Goal: Task Accomplishment & Management: Manage account settings

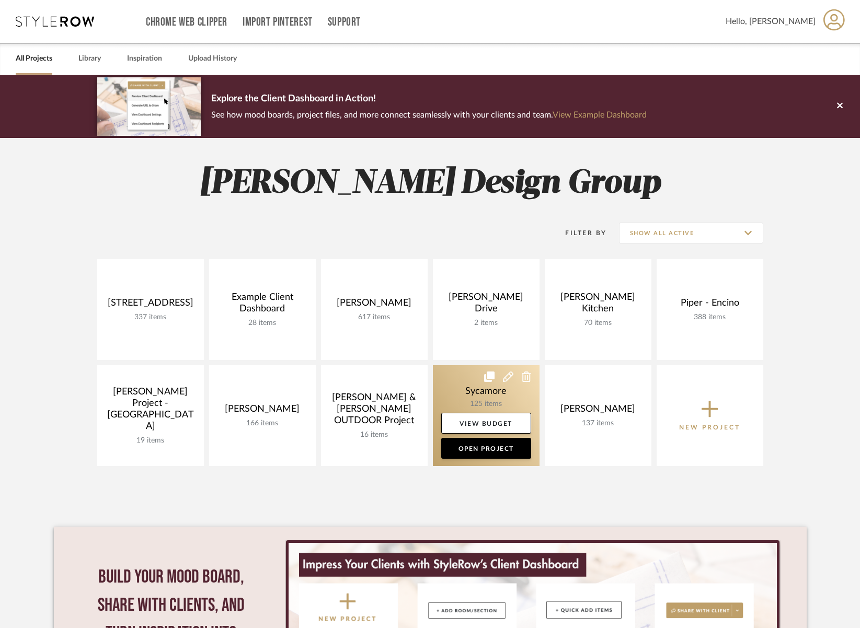
click at [469, 392] on link at bounding box center [486, 415] width 107 height 101
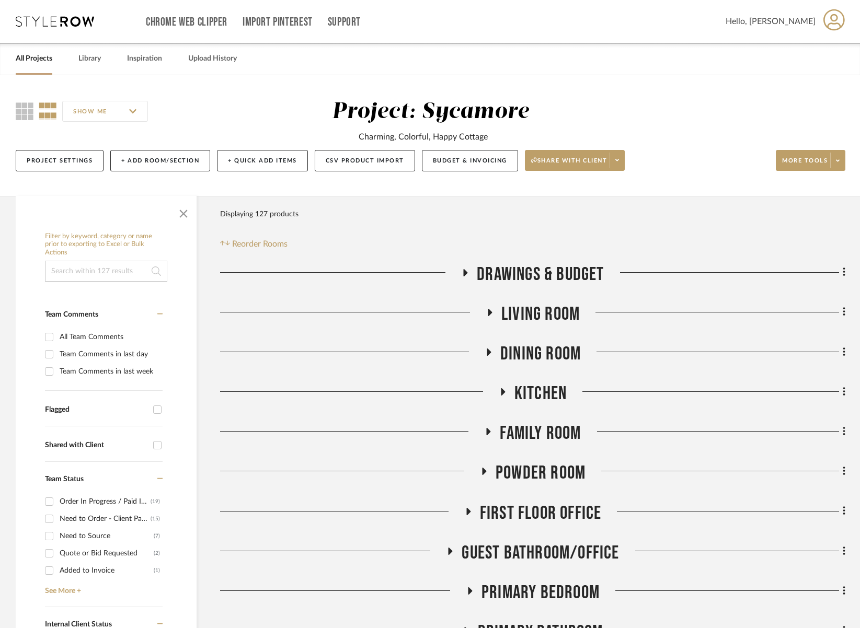
click at [549, 425] on span "Family Room" at bounding box center [540, 433] width 81 height 22
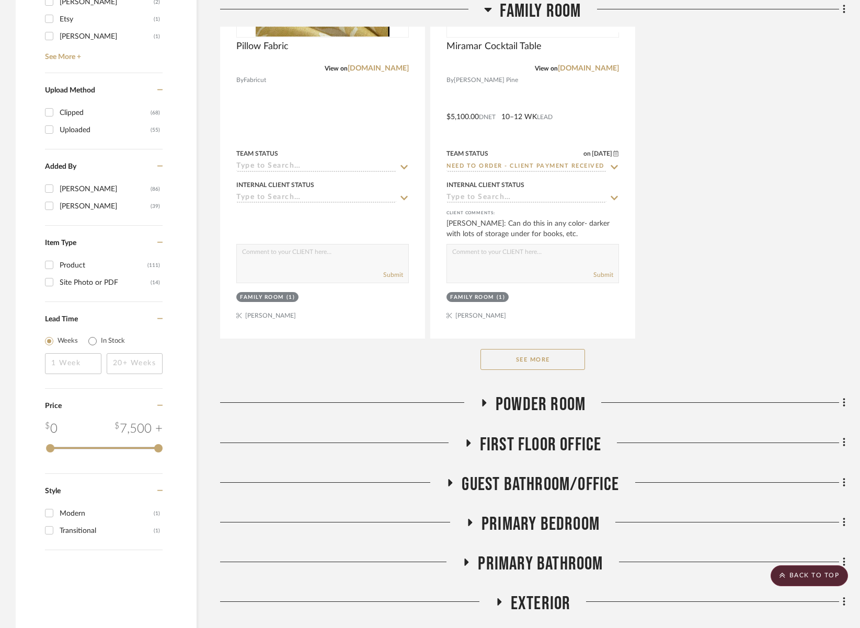
scroll to position [1510, 0]
click at [533, 360] on button "See More" at bounding box center [532, 358] width 105 height 21
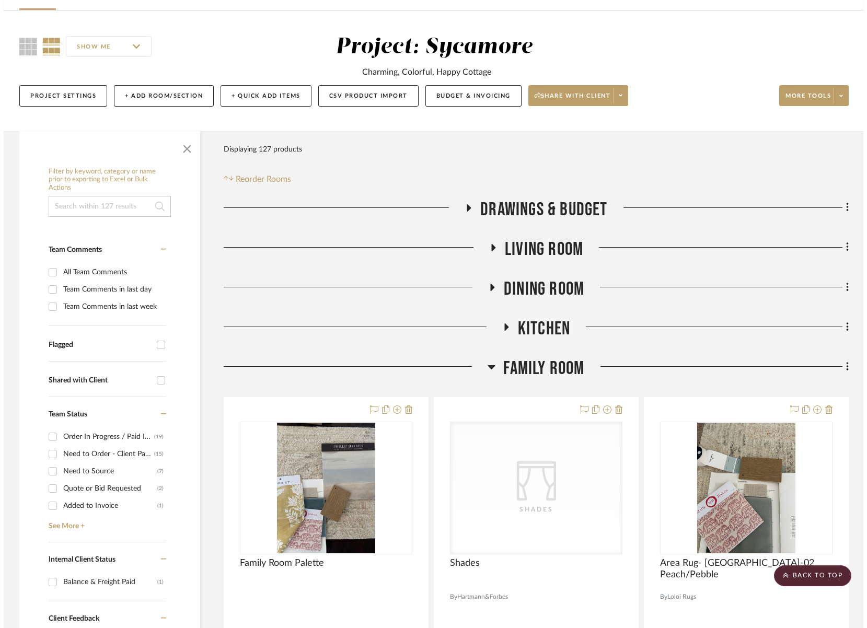
scroll to position [0, 0]
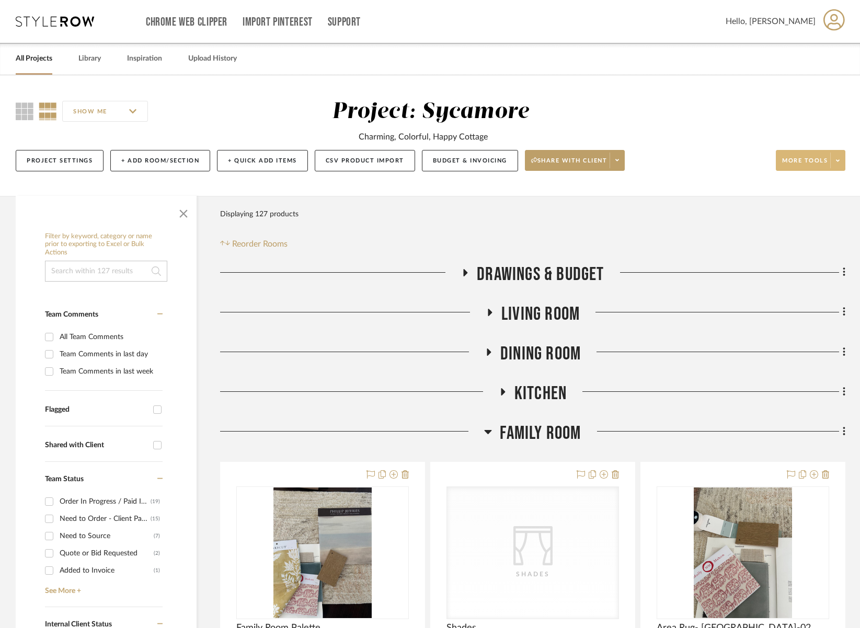
click at [816, 158] on span "More tools" at bounding box center [804, 165] width 45 height 16
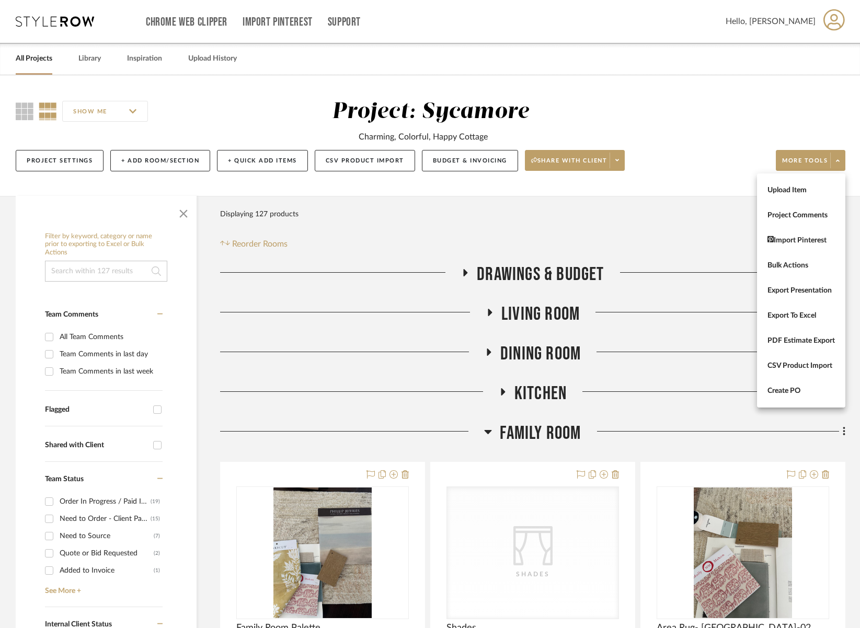
click at [222, 157] on div at bounding box center [430, 314] width 860 height 628
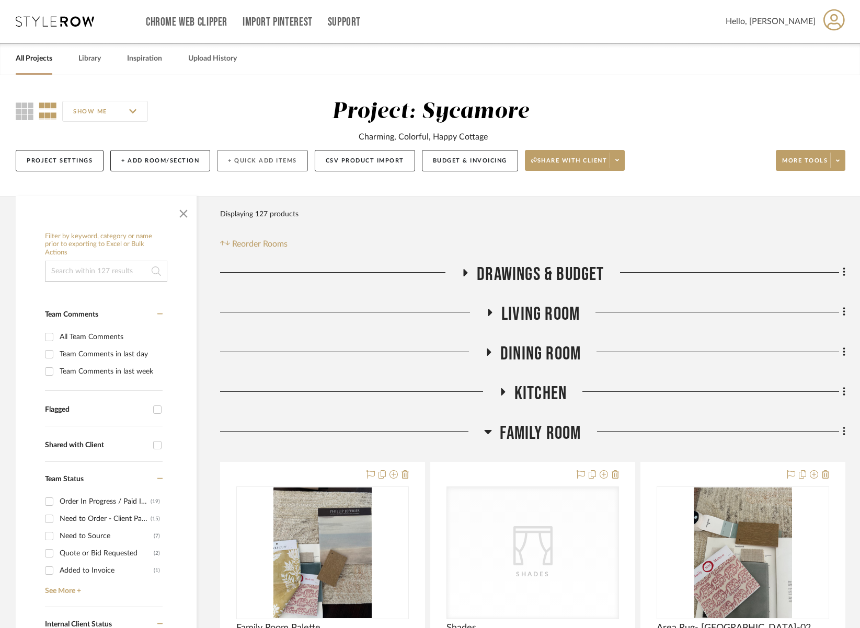
click at [229, 158] on button "+ Quick Add Items" at bounding box center [262, 160] width 91 height 21
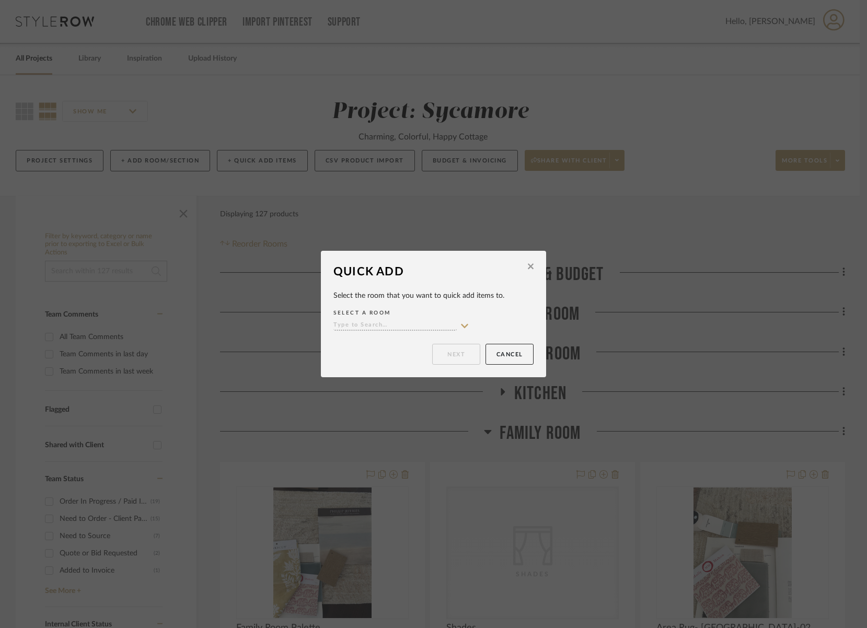
drag, startPoint x: 392, startPoint y: 337, endPoint x: 385, endPoint y: 329, distance: 10.7
click at [391, 336] on div "Quick Add Select the room that you want to quick add items to. SELECT A ROOM Ne…" at bounding box center [433, 314] width 225 height 126
click at [385, 329] on input at bounding box center [394, 326] width 123 height 10
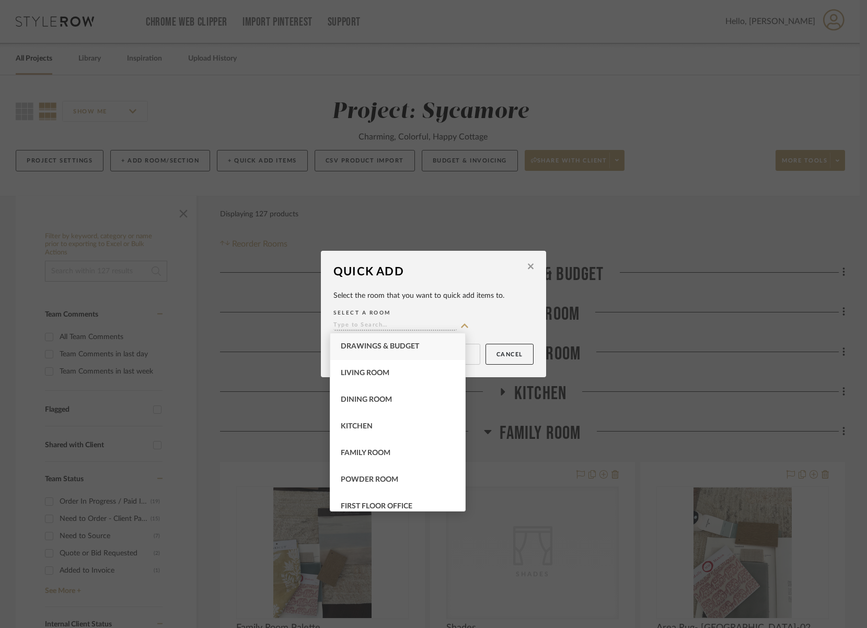
click at [387, 456] on span "Family Room" at bounding box center [366, 452] width 50 height 7
type input "Family Room"
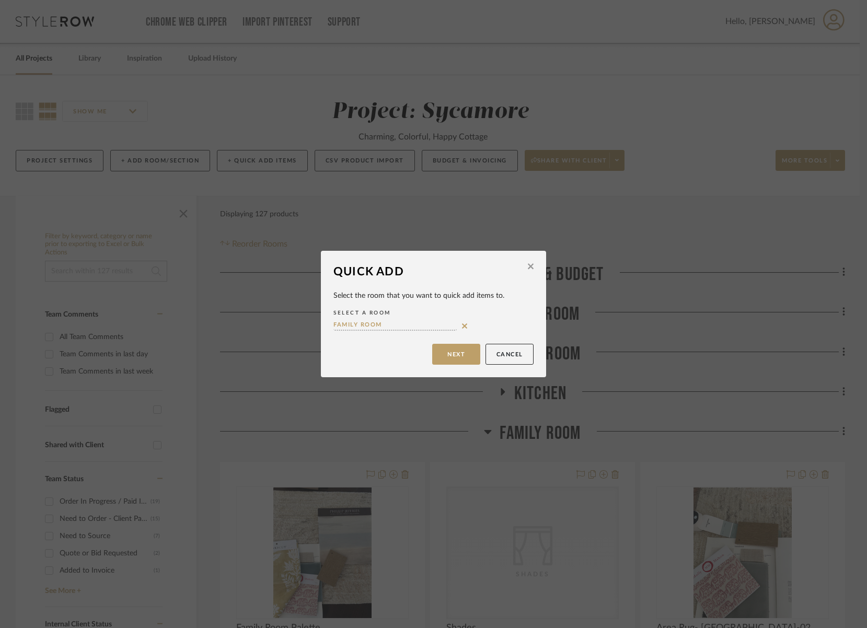
click at [463, 340] on div "Quick Add Select the room that you want to quick add items to. SELECT A ROOM Fa…" at bounding box center [433, 314] width 225 height 126
click at [463, 349] on button "Next" at bounding box center [456, 354] width 48 height 21
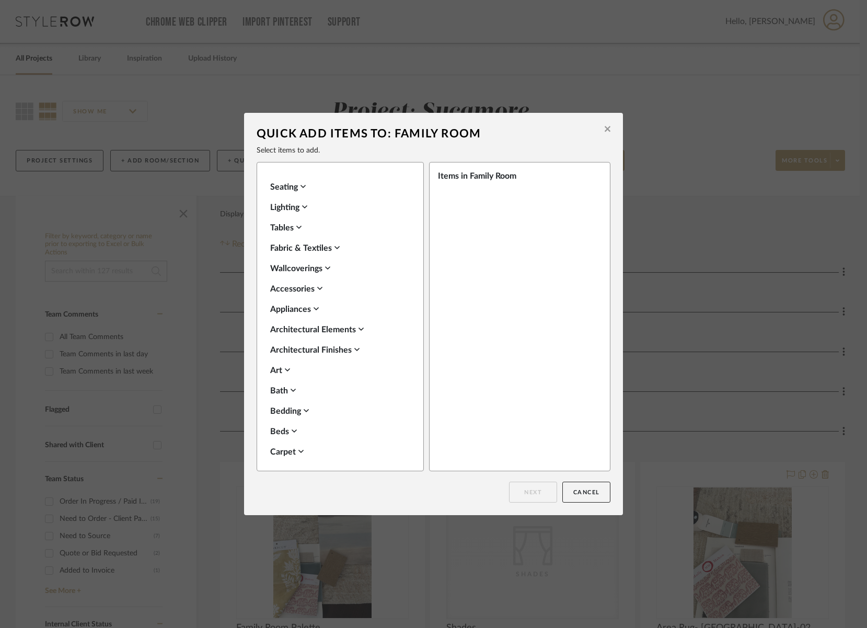
click at [287, 205] on div "Lighting" at bounding box center [337, 207] width 135 height 13
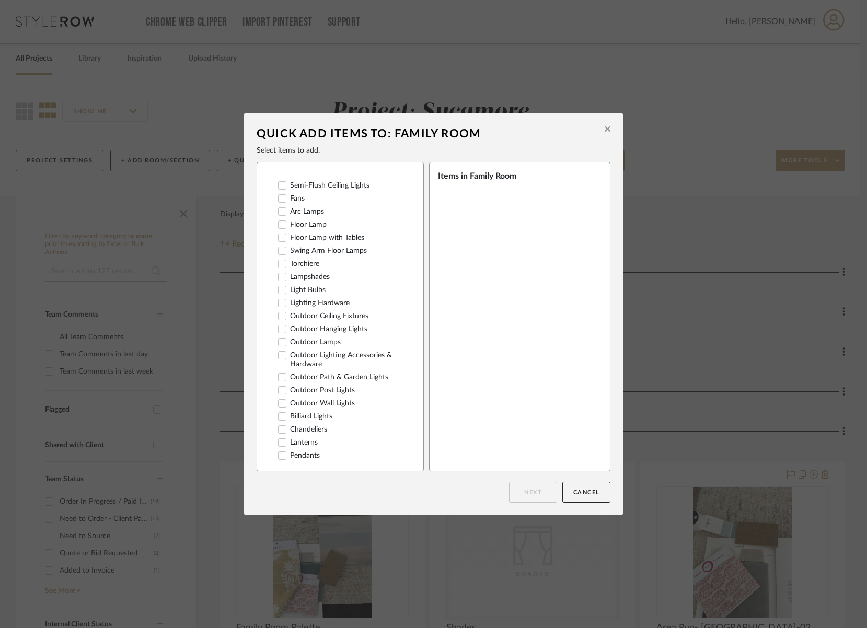
scroll to position [107, 0]
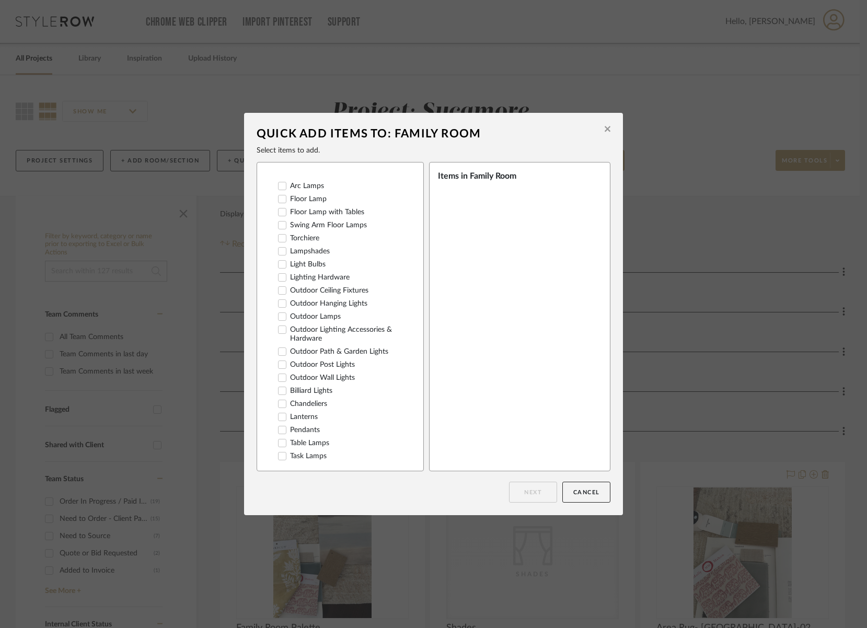
click at [279, 400] on icon at bounding box center [282, 403] width 7 height 7
click at [536, 498] on button "Next" at bounding box center [533, 492] width 48 height 21
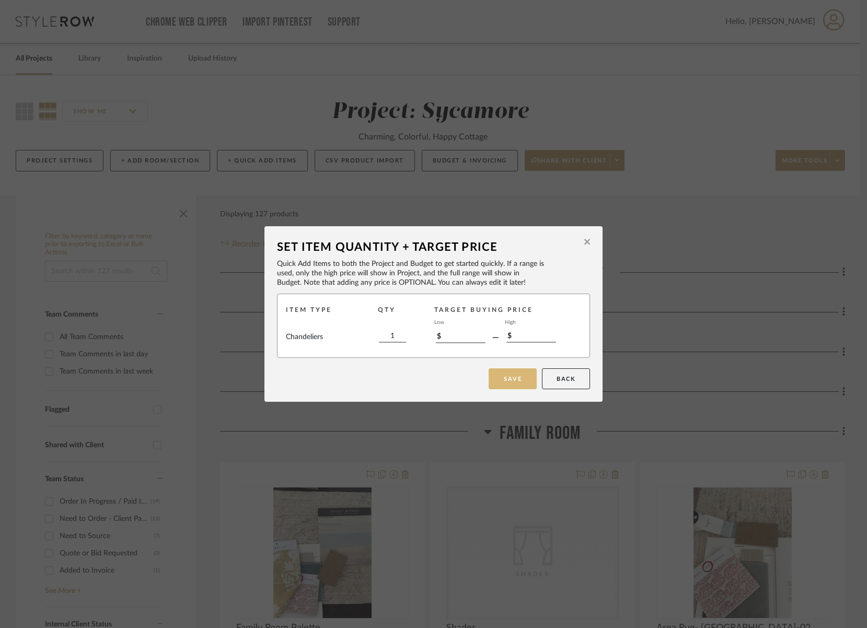
click at [493, 377] on button "Save" at bounding box center [513, 378] width 48 height 21
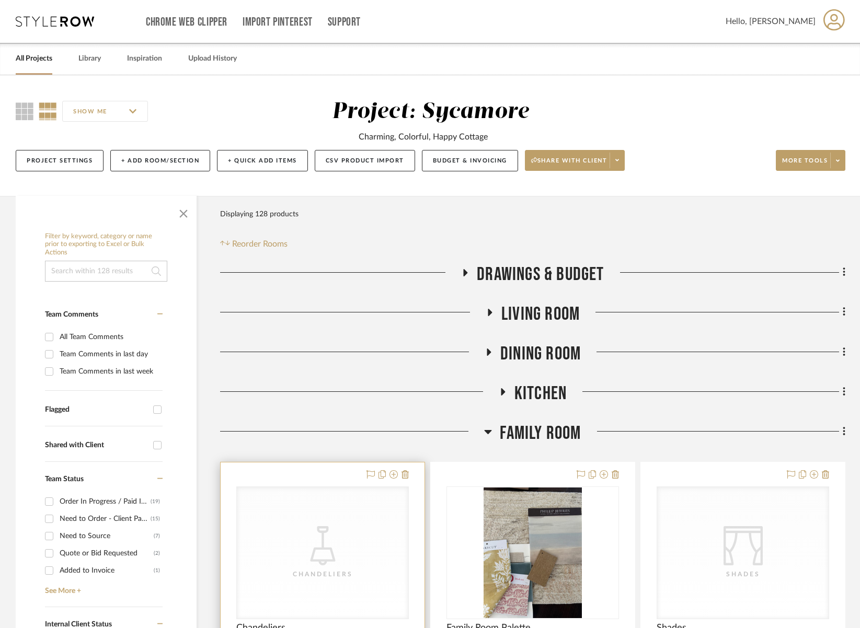
click at [0, 0] on div "Chandeliers" at bounding box center [0, 0] width 0 height 0
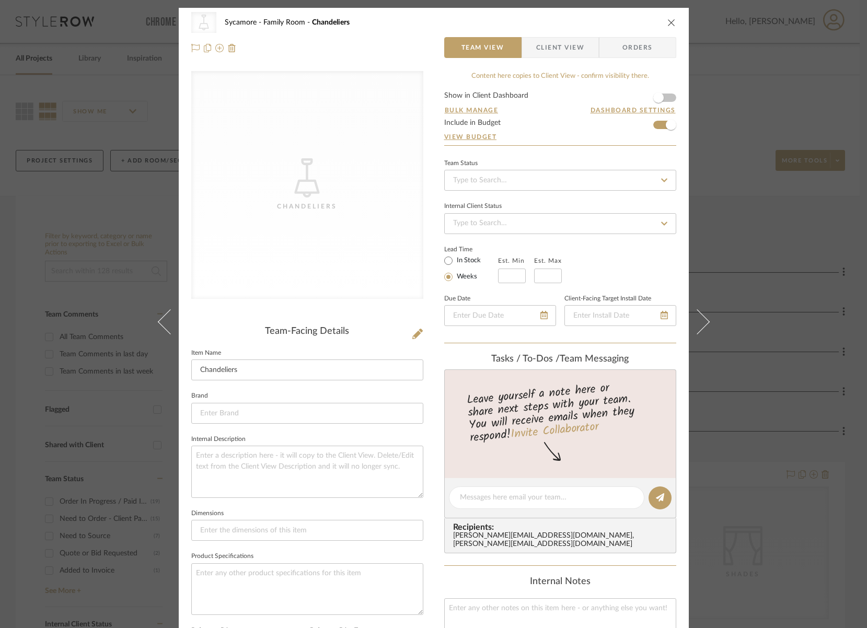
click at [503, 510] on editor-of-message at bounding box center [560, 498] width 232 height 40
click at [504, 503] on div at bounding box center [546, 498] width 195 height 22
click at [509, 503] on div at bounding box center [546, 498] width 195 height 22
click at [511, 496] on textarea at bounding box center [547, 497] width 174 height 11
paste textarea "[URL][DOMAIN_NAME]"
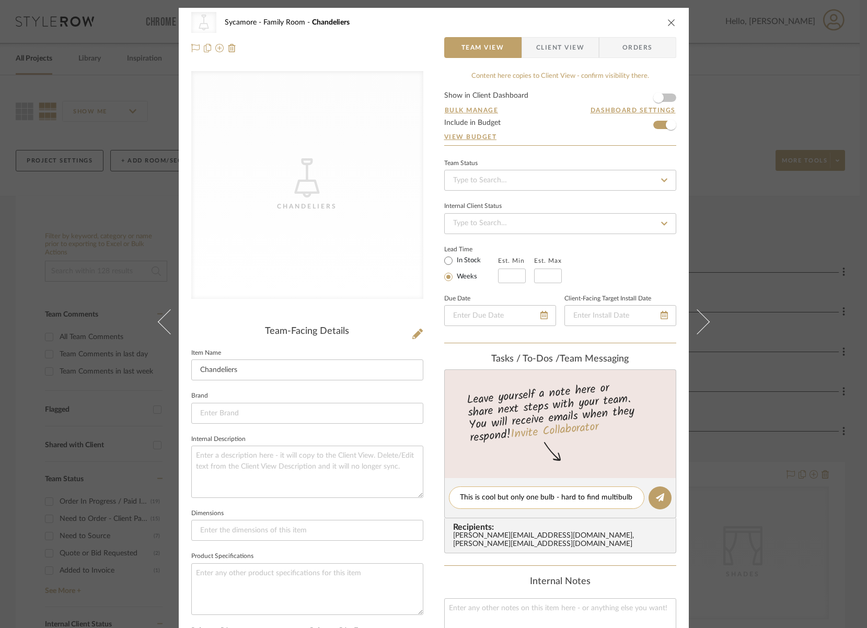
type textarea "This is cool but only one bulb - hard to find multibulb [URL][DOMAIN_NAME]"
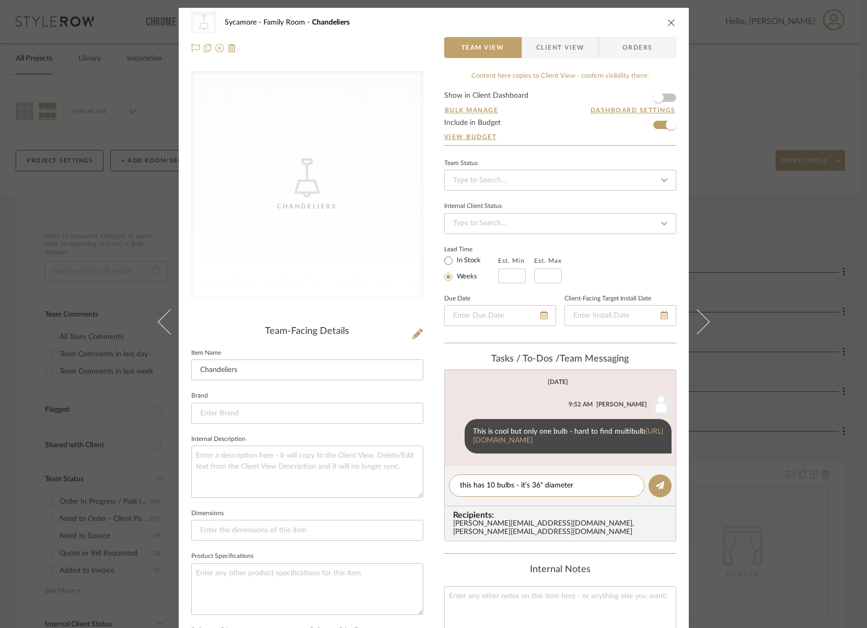
type textarea "this has 10 bulbs - it's 36" diameter"
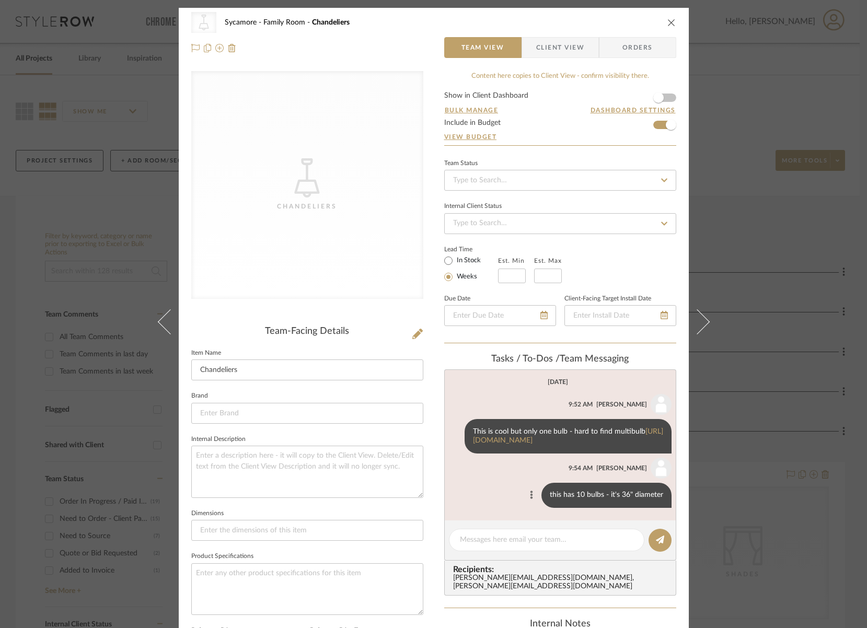
click at [530, 496] on icon at bounding box center [531, 495] width 3 height 8
click at [479, 490] on button "Edit Message" at bounding box center [486, 481] width 72 height 25
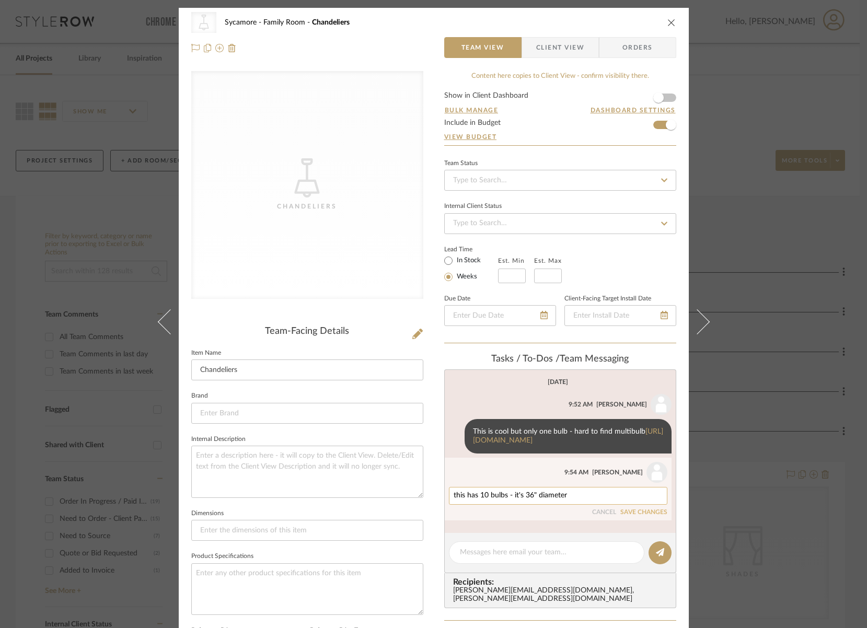
click at [571, 492] on textarea "this has 10 bulbs - it's 36" diameter" at bounding box center [558, 496] width 209 height 8
paste textarea "[URL][DOMAIN_NAME]"
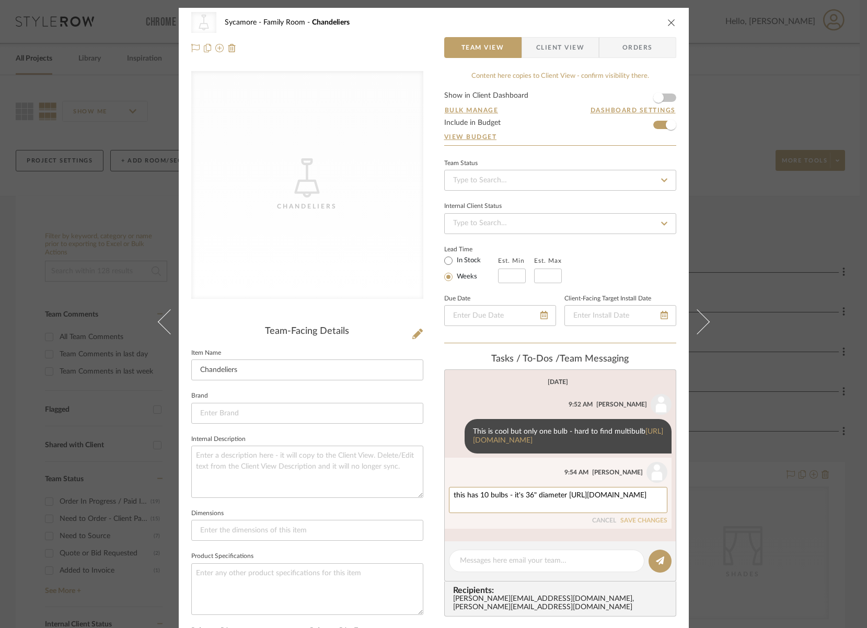
type textarea "this has 10 bulbs - it's 36" diameter [URL][DOMAIN_NAME]"
click at [645, 522] on button "SAVE CHANGES" at bounding box center [643, 520] width 47 height 7
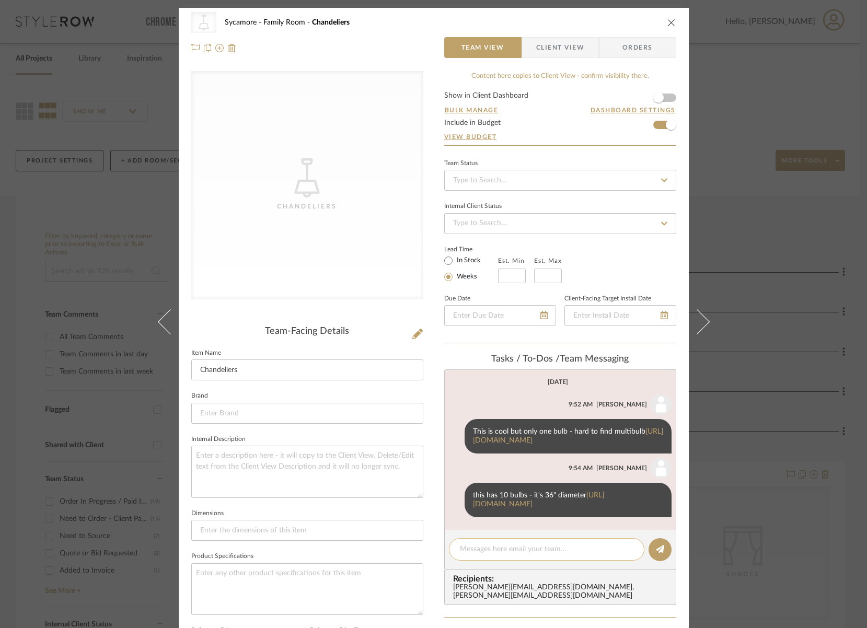
click at [544, 547] on textarea at bounding box center [547, 549] width 174 height 11
paste textarea "[URL][DOMAIN_NAME]"
type textarea "8 bulbs - 40" diameter [URL][DOMAIN_NAME]"
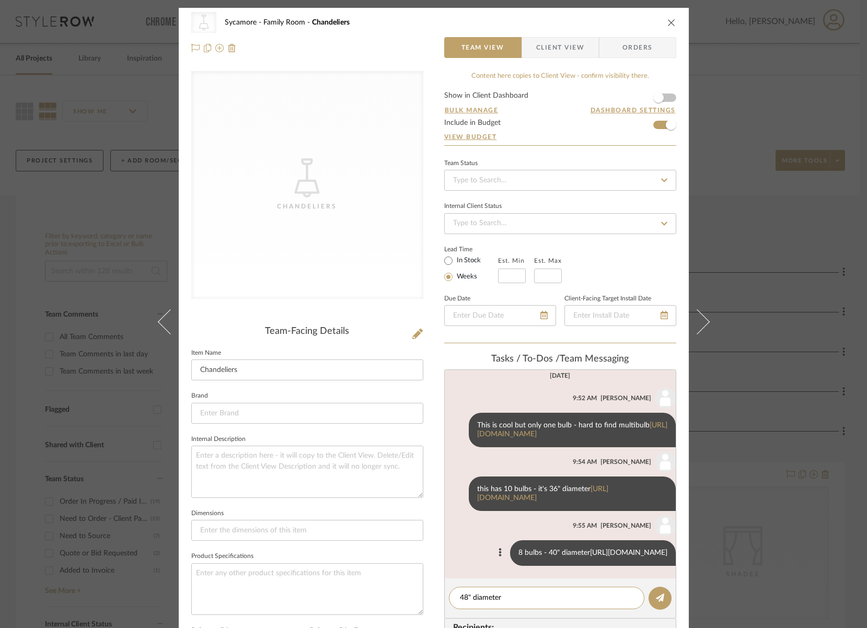
paste textarea "[URL][DOMAIN_NAME]"
type textarea "48" diameter [URL][DOMAIN_NAME]"
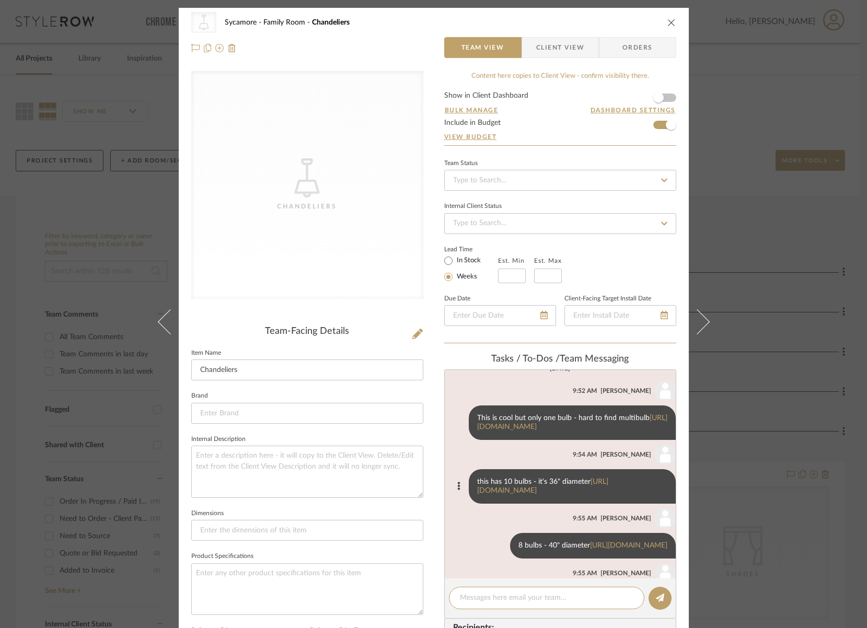
scroll to position [77, 0]
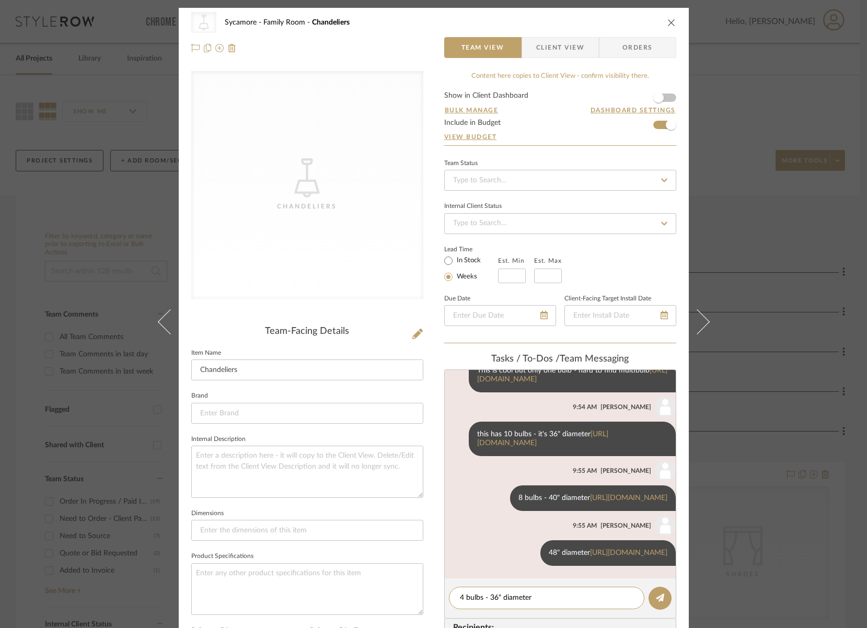
paste textarea "[URL][DOMAIN_NAME][PERSON_NAME][PERSON_NAME][PHONE_NUMBER]"
type textarea "4 bulbs - 36" diameter [URL][DOMAIN_NAME][PERSON_NAME][PERSON_NAME][PHONE_NUMBE…"
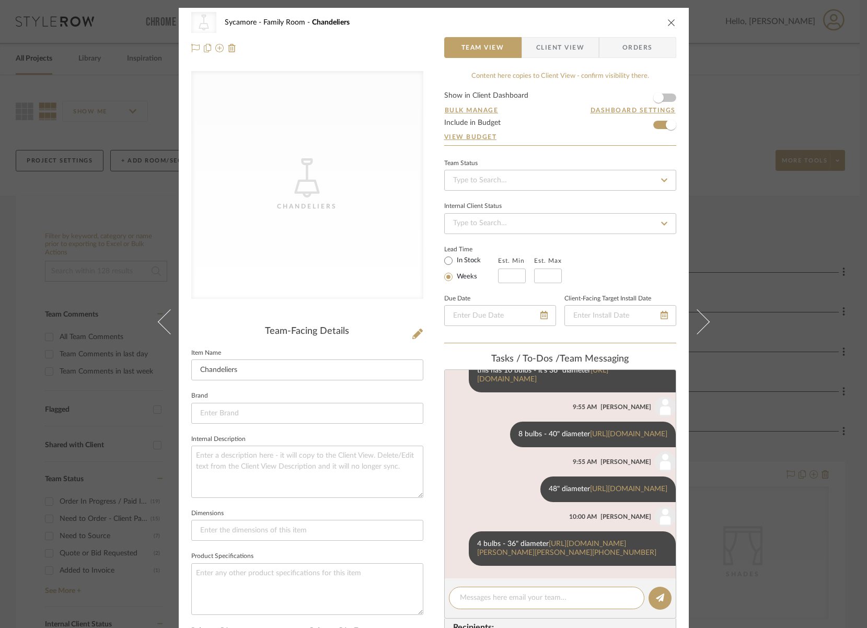
scroll to position [141, 0]
paste textarea "[URL][DOMAIN_NAME]"
type textarea "this one is great but only one bulb - [URL][DOMAIN_NAME]"
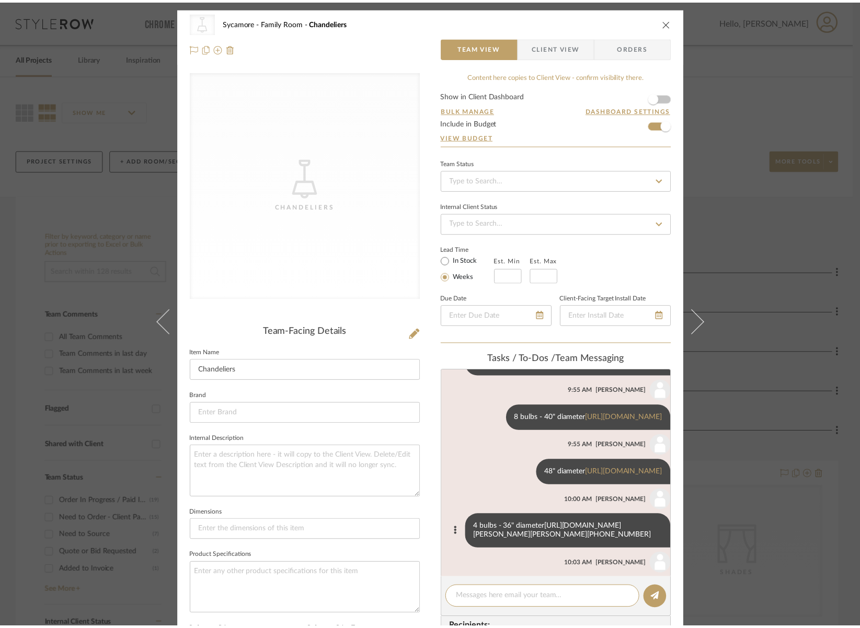
scroll to position [204, 0]
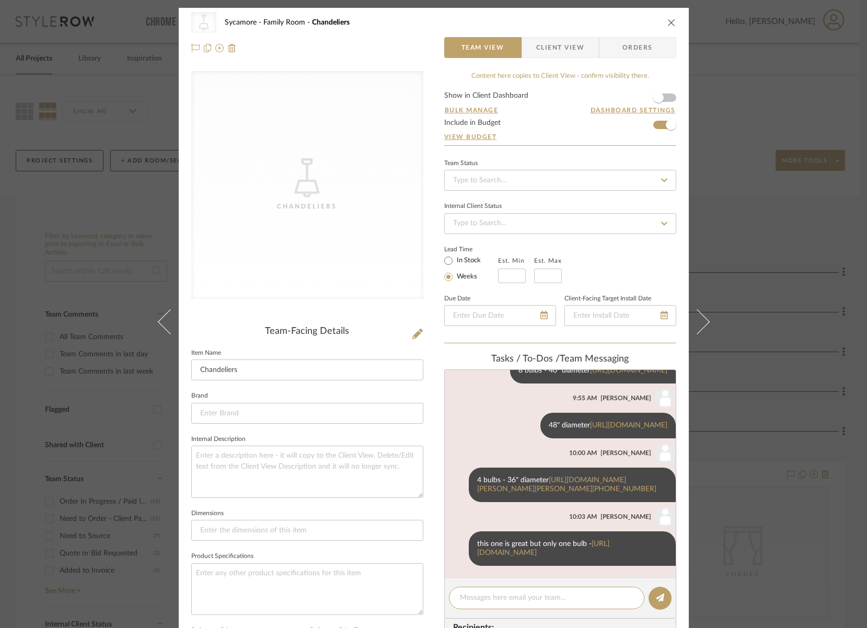
drag, startPoint x: 665, startPoint y: 19, endPoint x: 660, endPoint y: 43, distance: 25.2
click at [667, 19] on icon "close" at bounding box center [671, 22] width 8 height 8
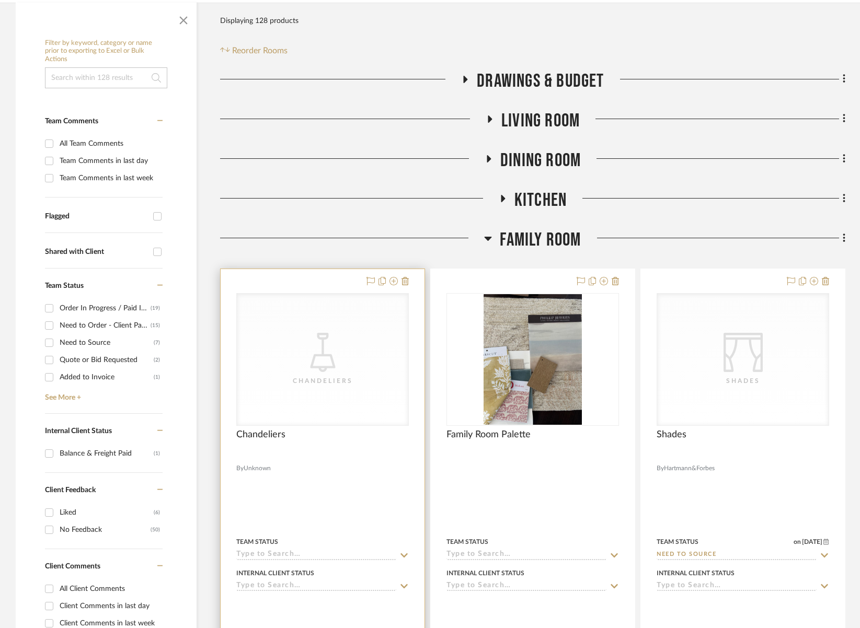
click at [297, 559] on input at bounding box center [316, 555] width 160 height 10
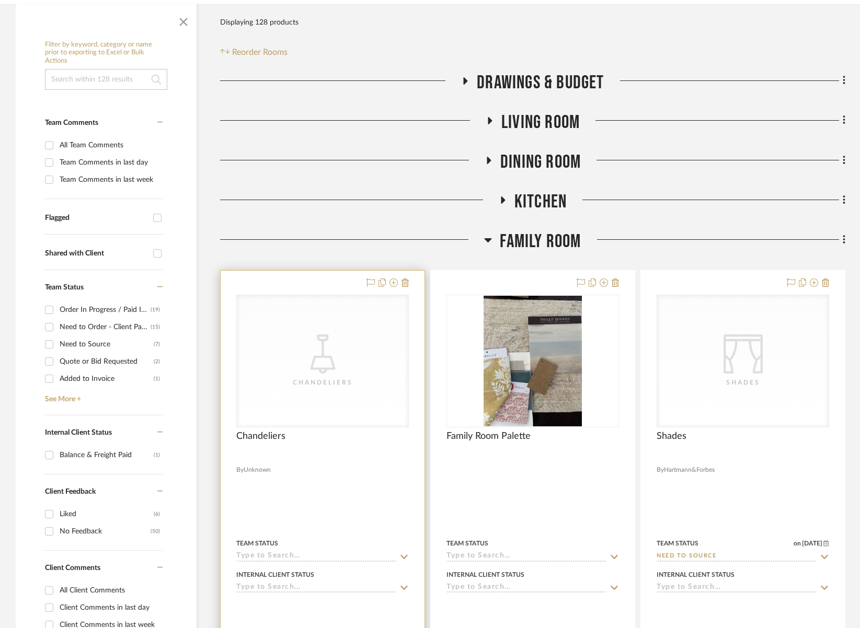
scroll to position [191, 0]
click at [299, 556] on input at bounding box center [316, 557] width 160 height 10
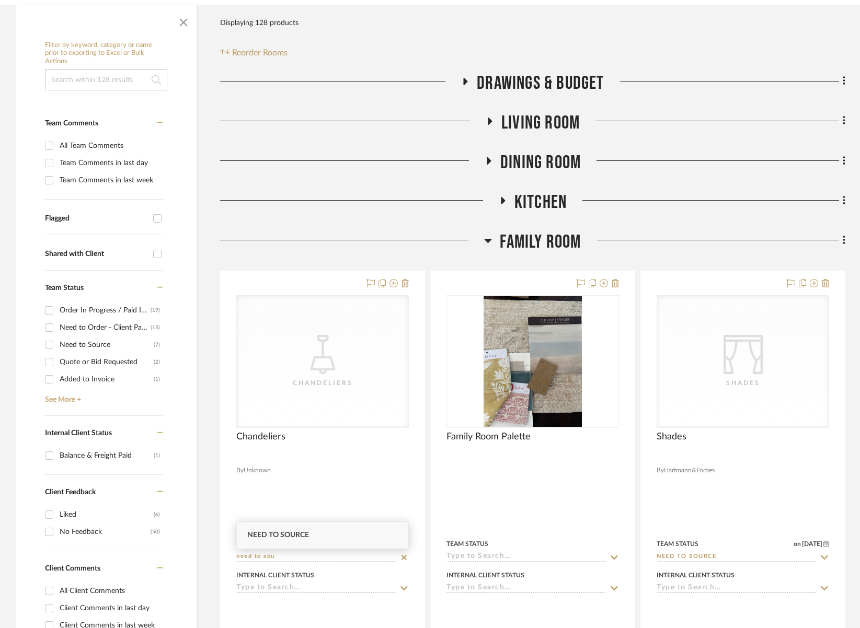
type input "need to sou"
click at [300, 534] on span "Need to Source" at bounding box center [278, 535] width 62 height 7
type input "[DATE]"
type input "Need to Source"
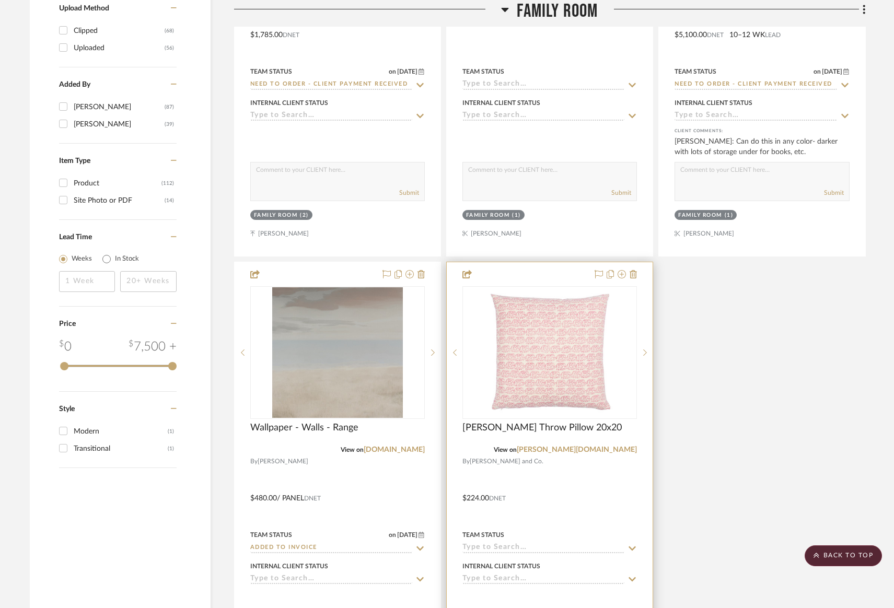
scroll to position [1644, 0]
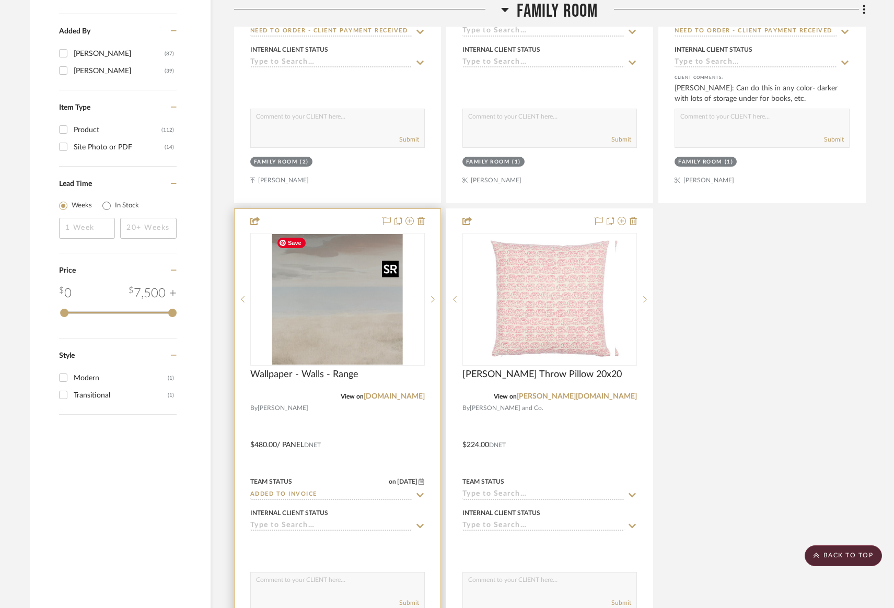
click at [360, 299] on div at bounding box center [337, 299] width 175 height 133
click at [337, 304] on img "0" at bounding box center [337, 299] width 131 height 131
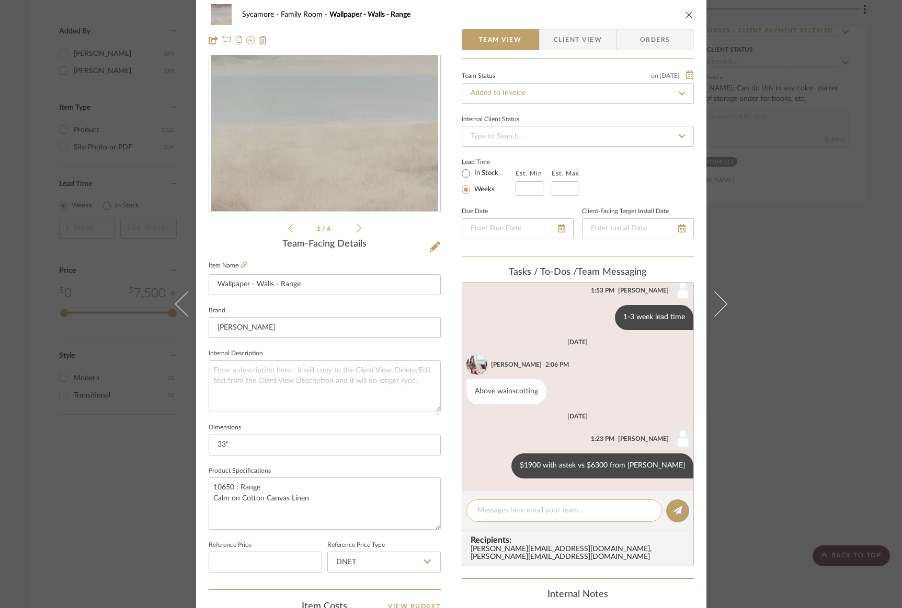
scroll to position [272, 0]
